Goal: Transaction & Acquisition: Purchase product/service

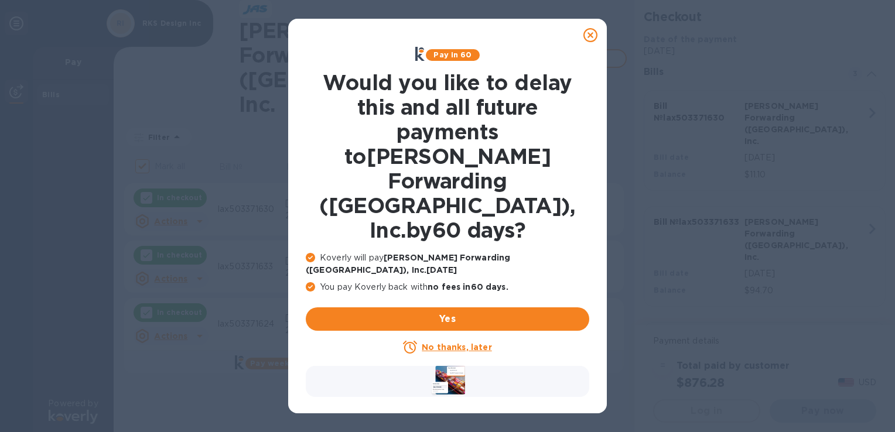
click at [452, 343] on u "No thanks, later" at bounding box center [457, 347] width 70 height 9
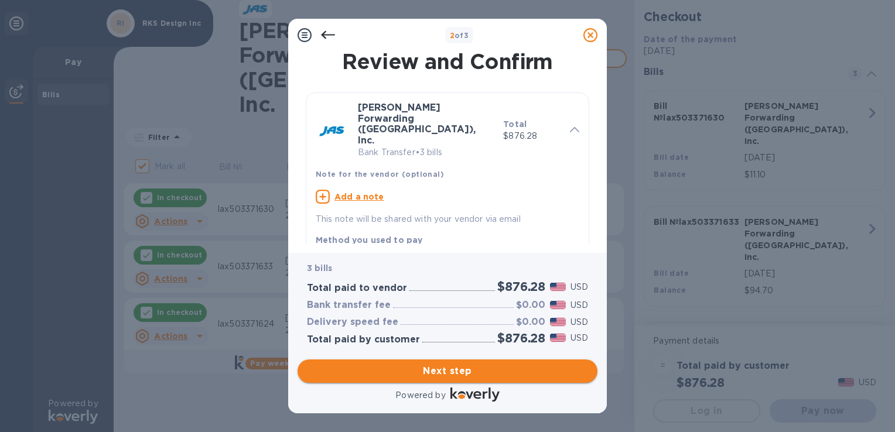
click at [462, 373] on span "Next step" at bounding box center [447, 371] width 281 height 14
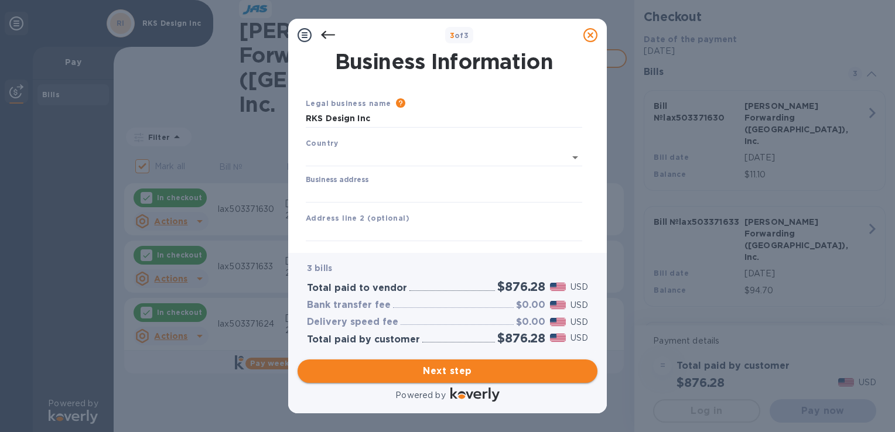
type input "[GEOGRAPHIC_DATA]"
click at [414, 193] on input "Business address" at bounding box center [444, 192] width 277 height 18
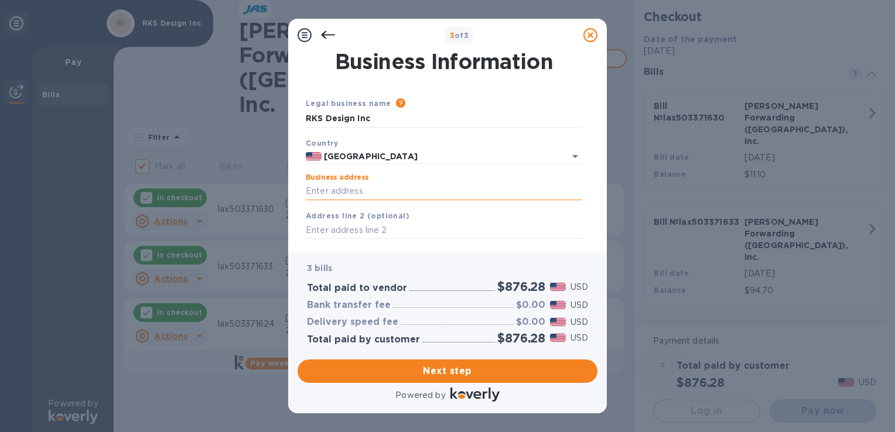
type input "[STREET_ADDRESS]"
type input "[GEOGRAPHIC_DATA]"
type input "CA"
type input "91361"
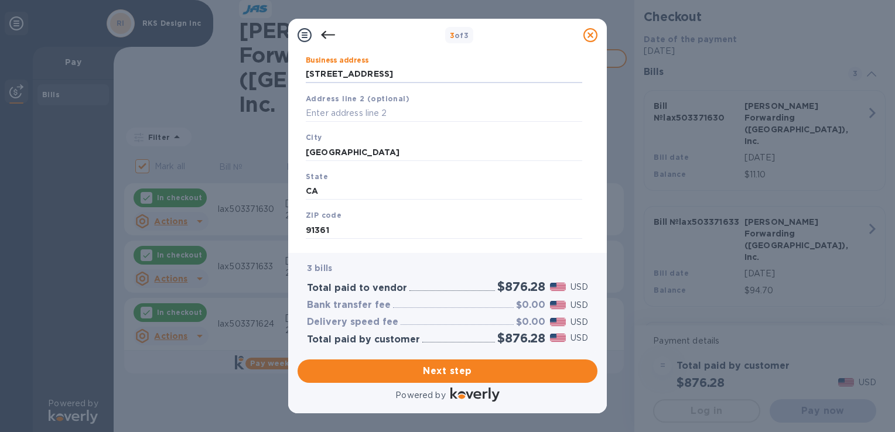
scroll to position [142, 0]
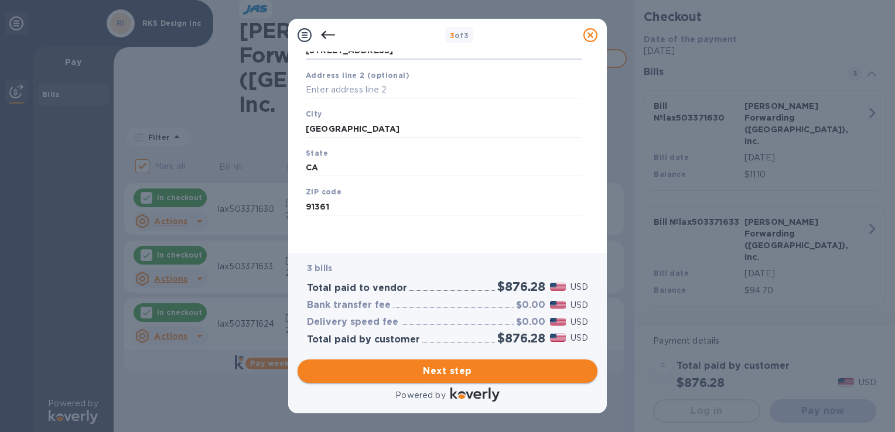
click at [450, 367] on span "Next step" at bounding box center [447, 371] width 281 height 14
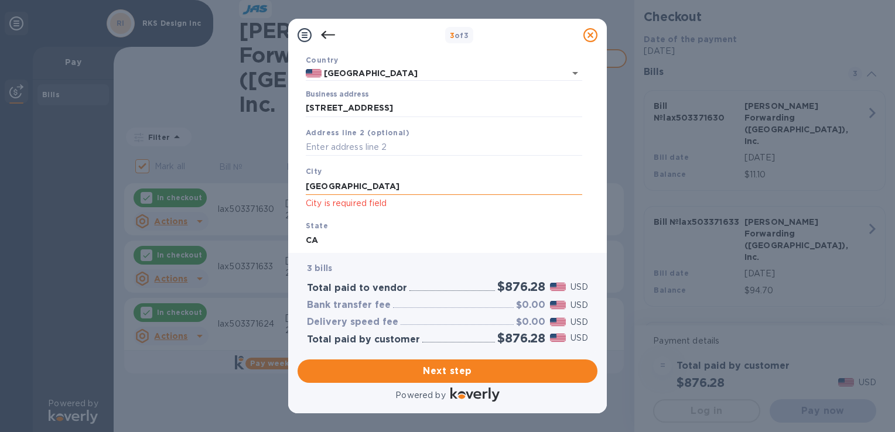
click at [395, 188] on input "[GEOGRAPHIC_DATA]" at bounding box center [444, 187] width 277 height 18
type input "T"
type input "[GEOGRAPHIC_DATA]"
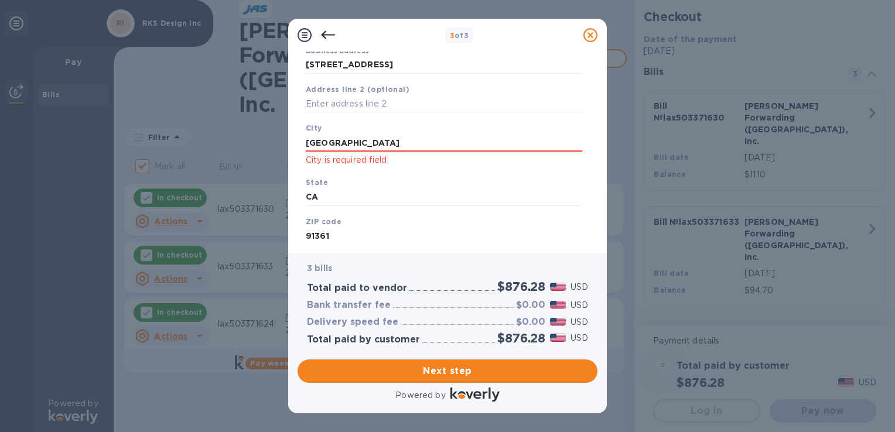
scroll to position [157, 0]
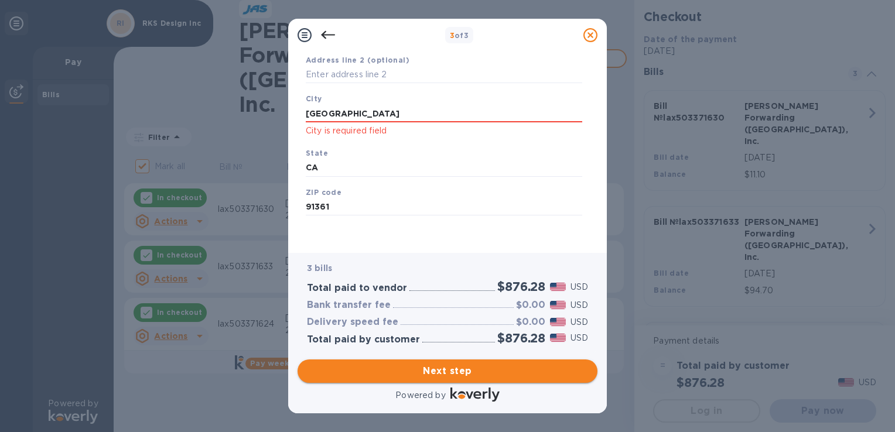
click at [450, 377] on span "Next step" at bounding box center [447, 371] width 281 height 14
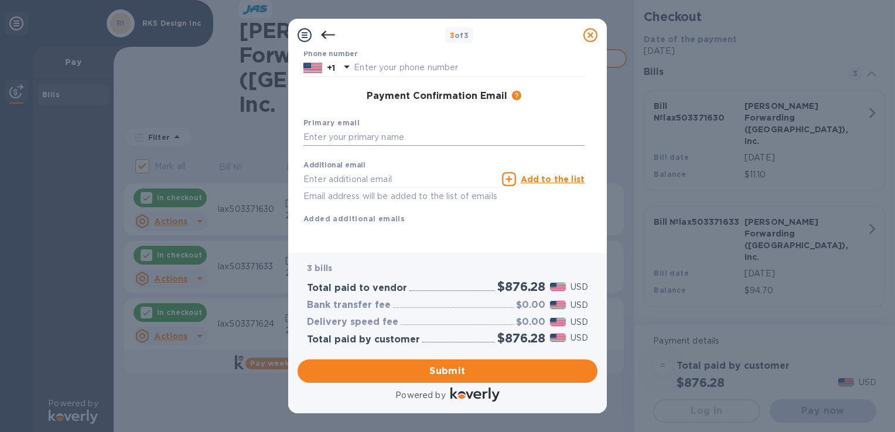
click at [386, 135] on input "text" at bounding box center [443, 138] width 281 height 18
type input "[PERSON_NAME][EMAIL_ADDRESS][DOMAIN_NAME]"
type input "[PERSON_NAME]"
type input "8053701200"
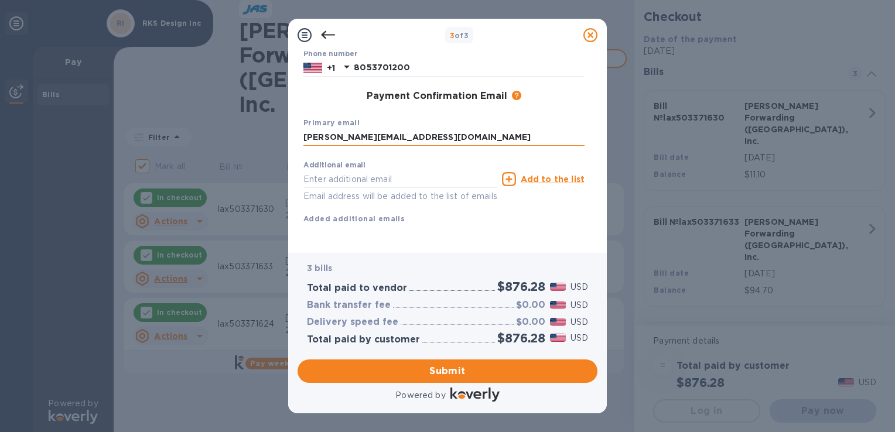
type input "[PERSON_NAME][EMAIL_ADDRESS][DOMAIN_NAME]"
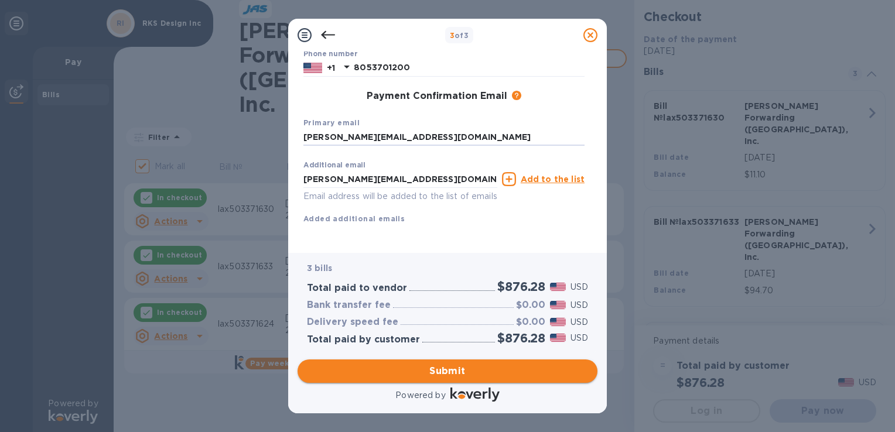
click at [455, 380] on button "Submit" at bounding box center [448, 371] width 300 height 23
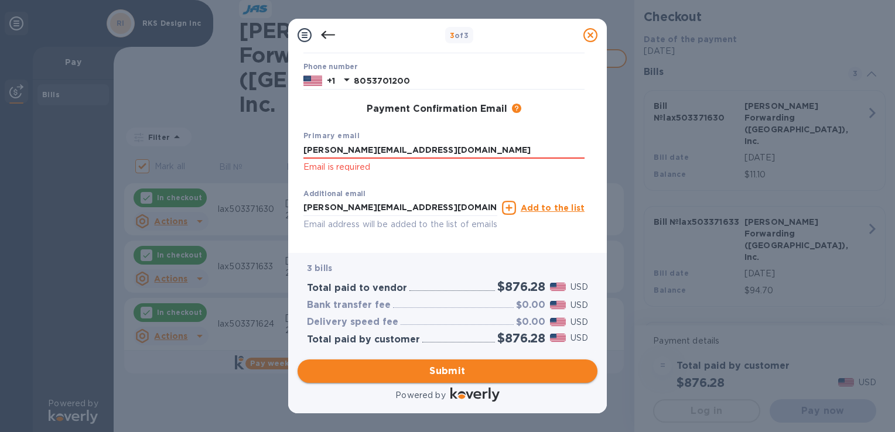
scroll to position [172, 0]
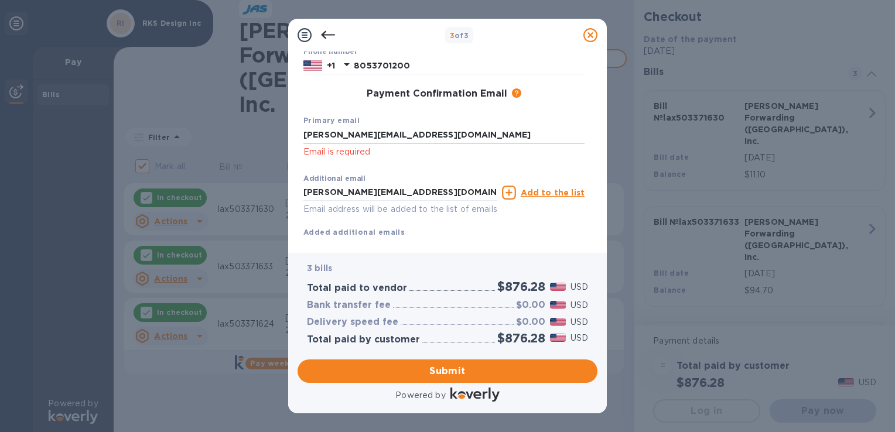
click at [422, 136] on input "[PERSON_NAME][EMAIL_ADDRESS][DOMAIN_NAME]" at bounding box center [443, 136] width 281 height 18
type input "r"
type input "[PERSON_NAME][EMAIL_ADDRESS][DOMAIN_NAME]"
click at [442, 370] on span "Submit" at bounding box center [447, 371] width 281 height 14
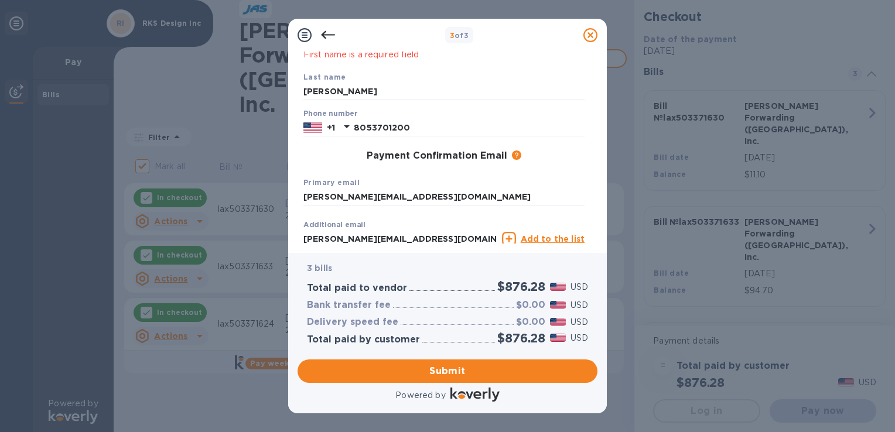
scroll to position [0, 0]
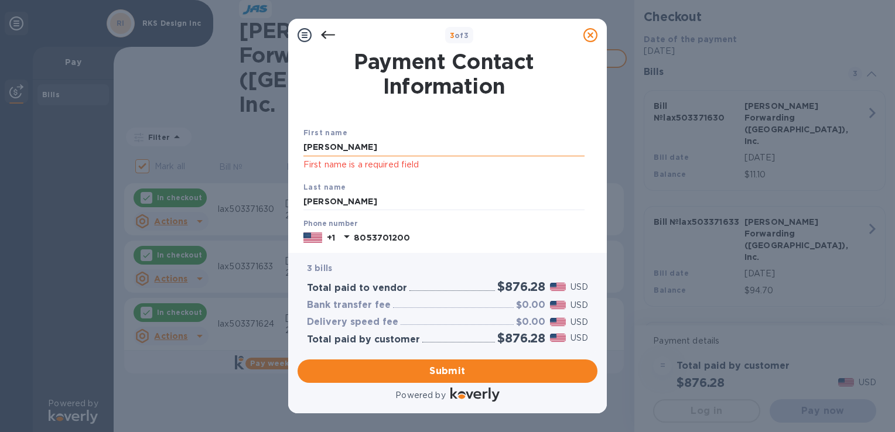
click at [335, 146] on input "[PERSON_NAME]" at bounding box center [443, 148] width 281 height 18
type input "R"
type input "[PERSON_NAME]"
click at [428, 370] on span "Submit" at bounding box center [447, 371] width 281 height 14
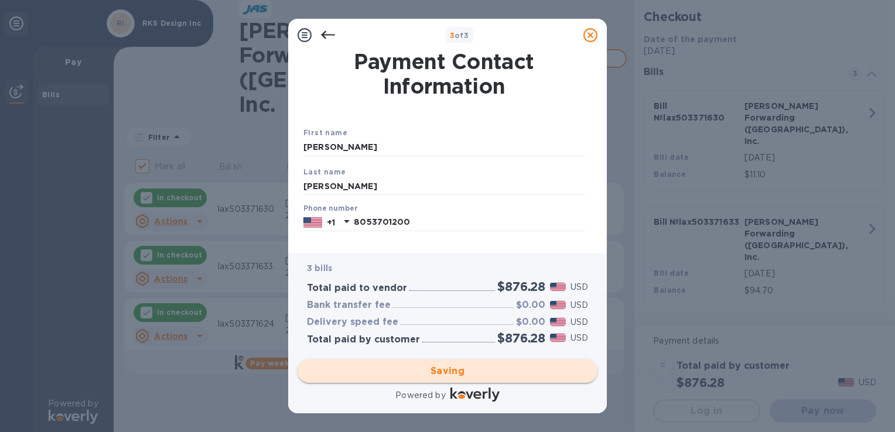
checkbox input "false"
